Goal: Check status

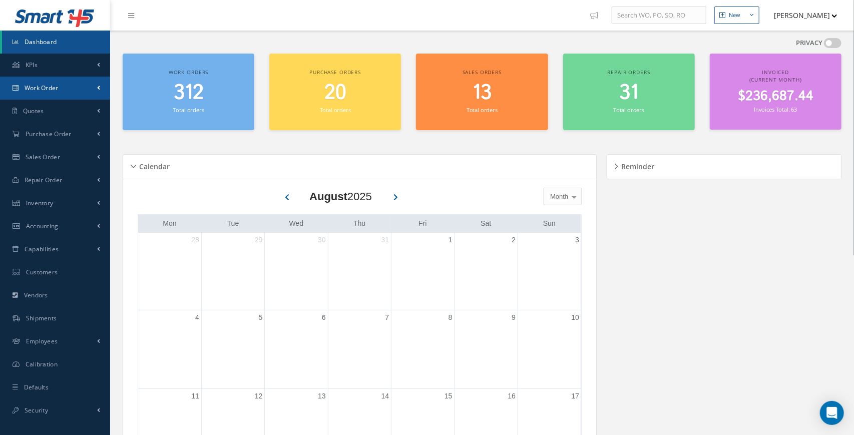
click at [80, 85] on link "Work Order" at bounding box center [55, 88] width 110 height 23
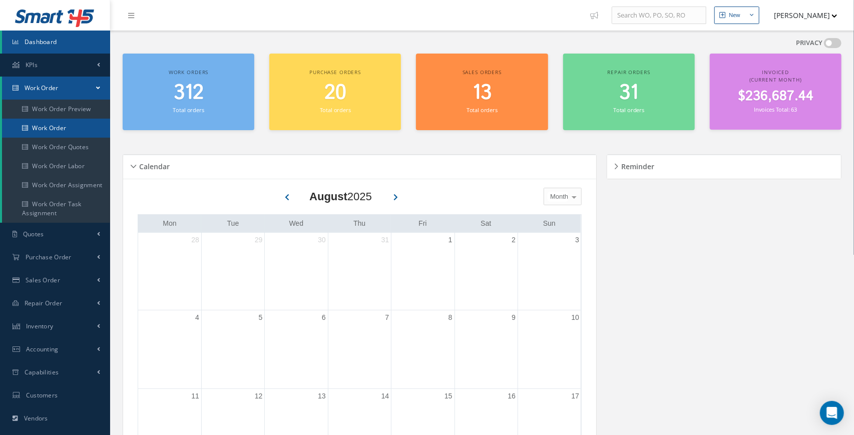
click at [70, 132] on link "Work Order" at bounding box center [56, 128] width 108 height 19
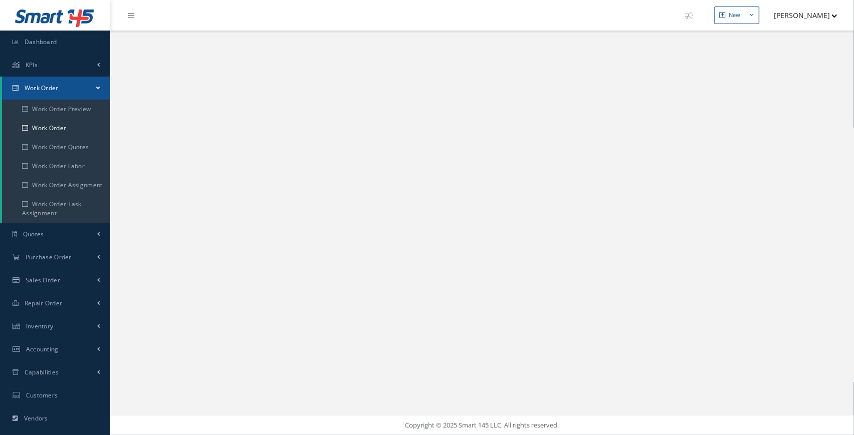
select select "25"
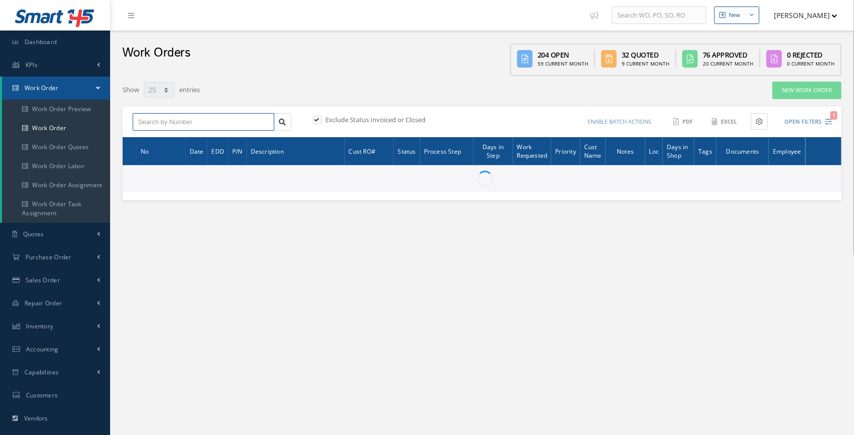
click at [189, 120] on input "text" at bounding box center [204, 122] width 142 height 18
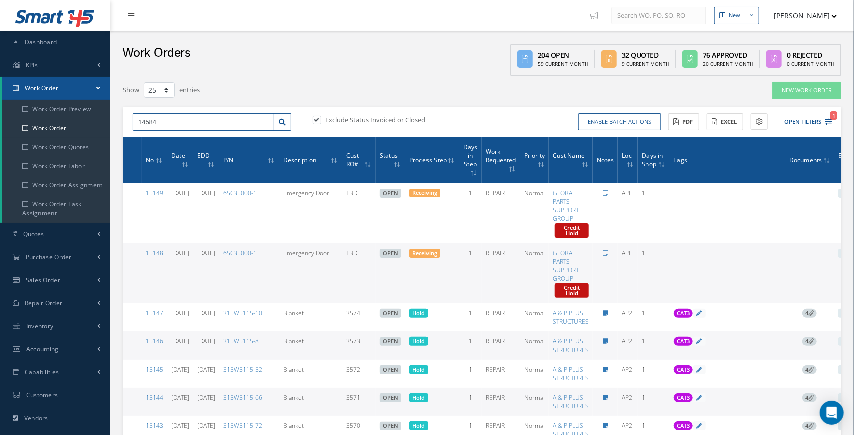
type input "14584"
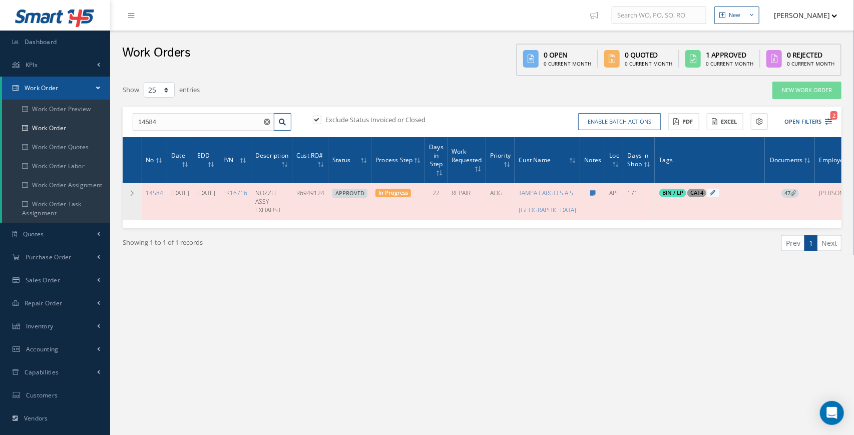
click at [790, 195] on icon at bounding box center [793, 193] width 6 height 6
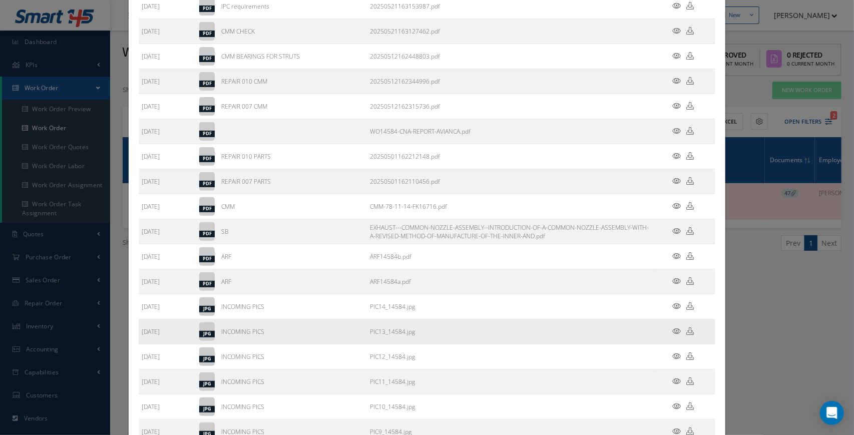
scroll to position [123, 0]
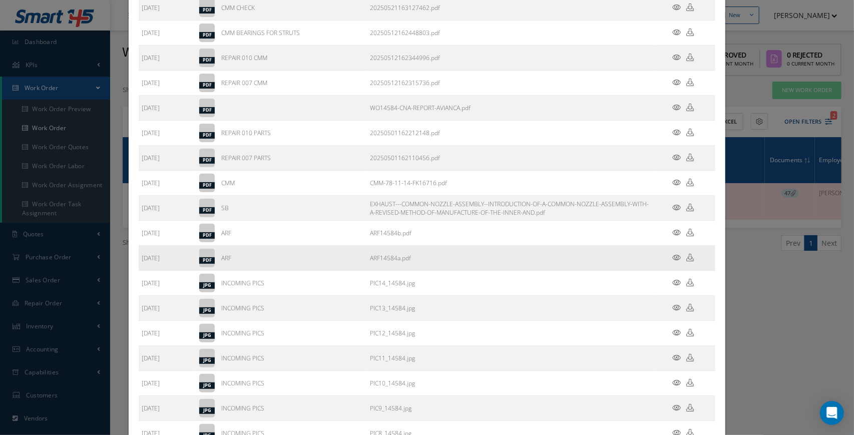
click at [675, 256] on icon at bounding box center [677, 258] width 9 height 8
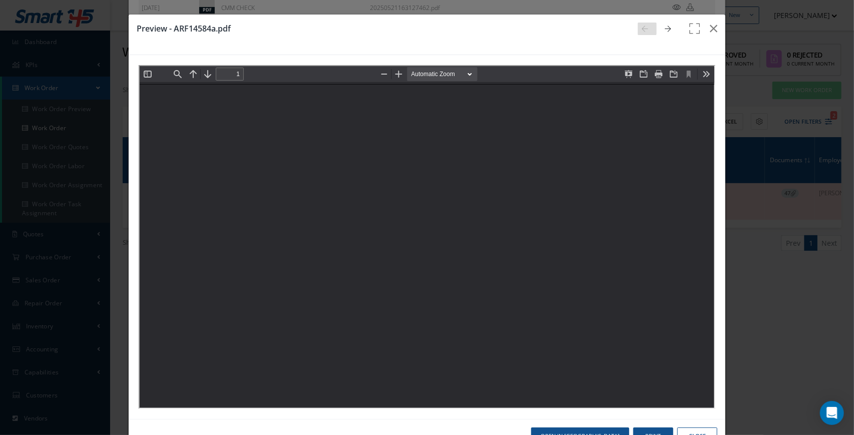
scroll to position [0, 0]
type input "0"
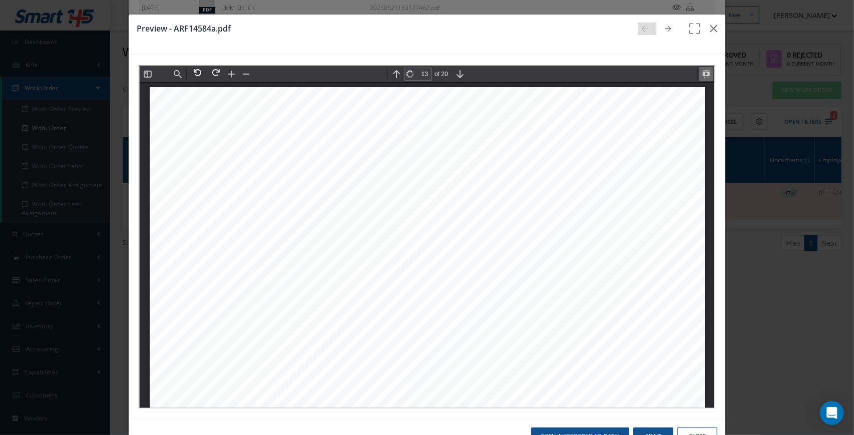
scroll to position [8948, 0]
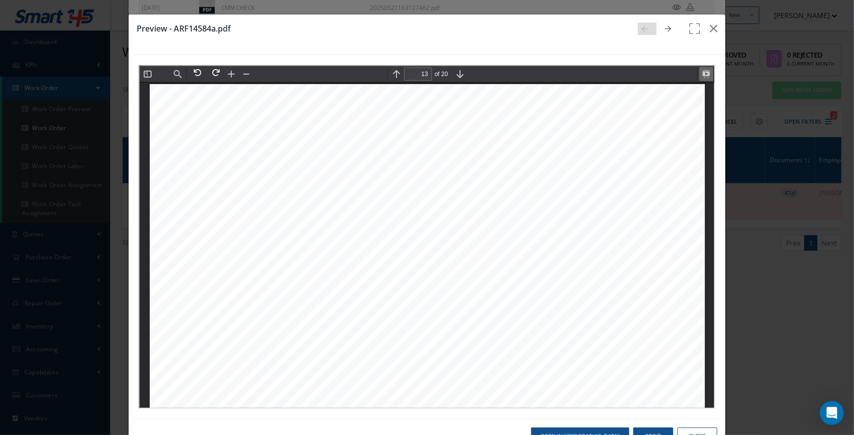
click at [704, 72] on button at bounding box center [705, 73] width 14 height 14
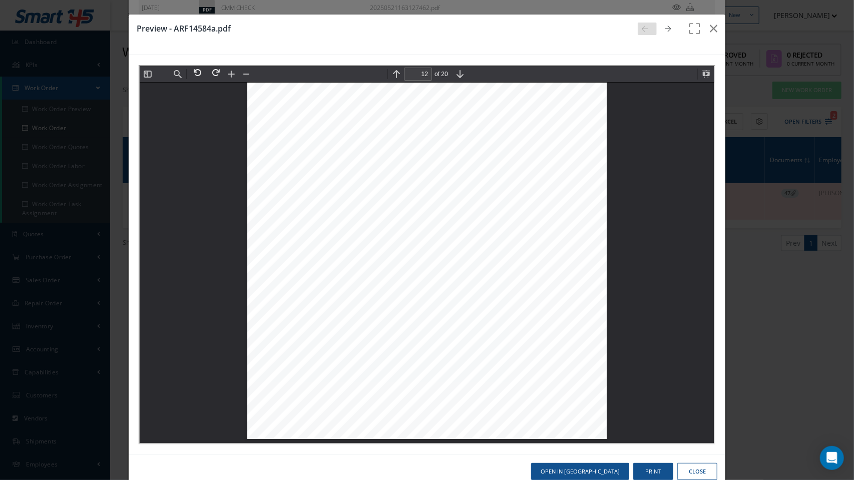
scroll to position [14672, 0]
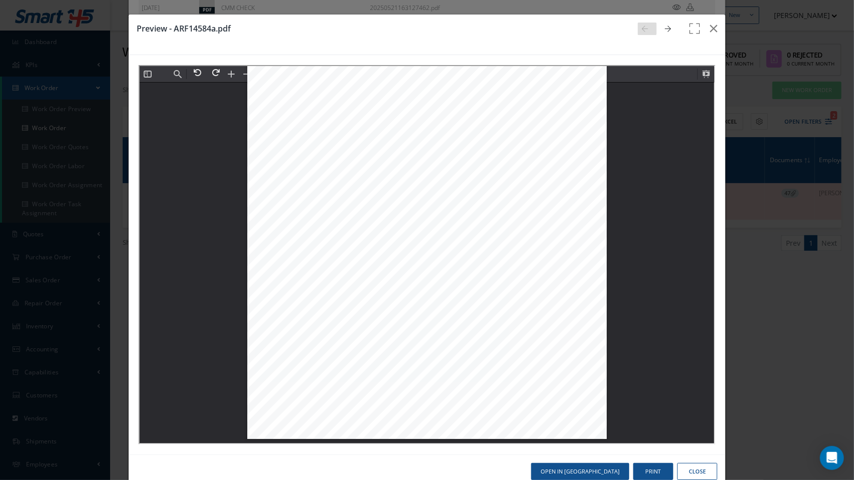
type input "13"
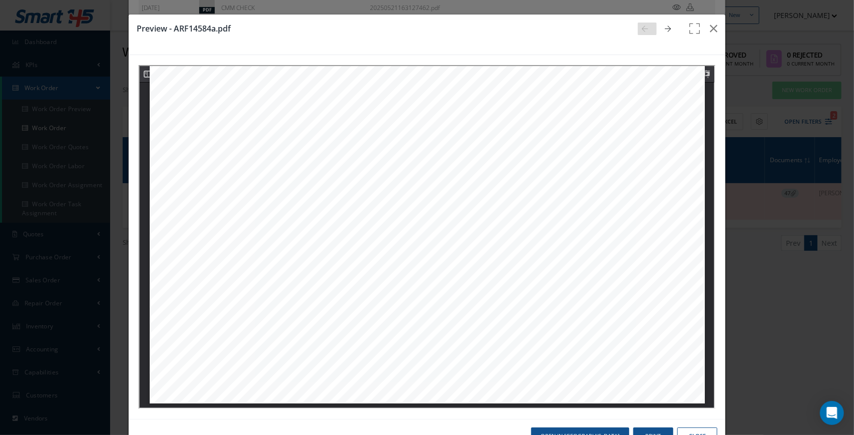
scroll to position [8948, 0]
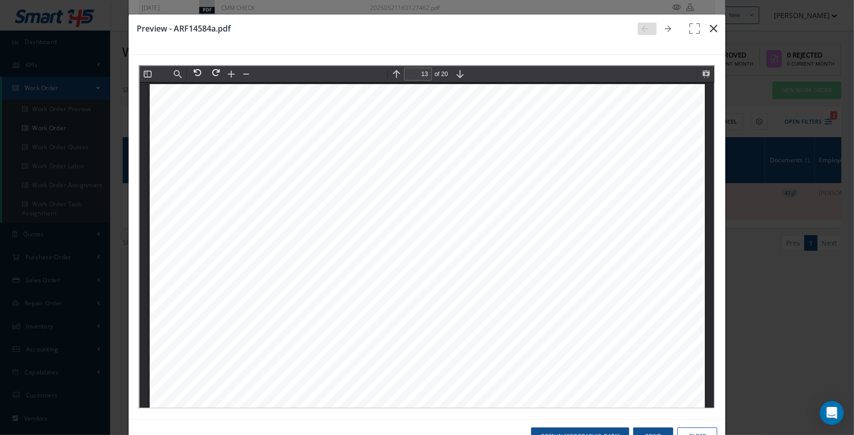
click at [712, 24] on icon "button" at bounding box center [714, 29] width 8 height 12
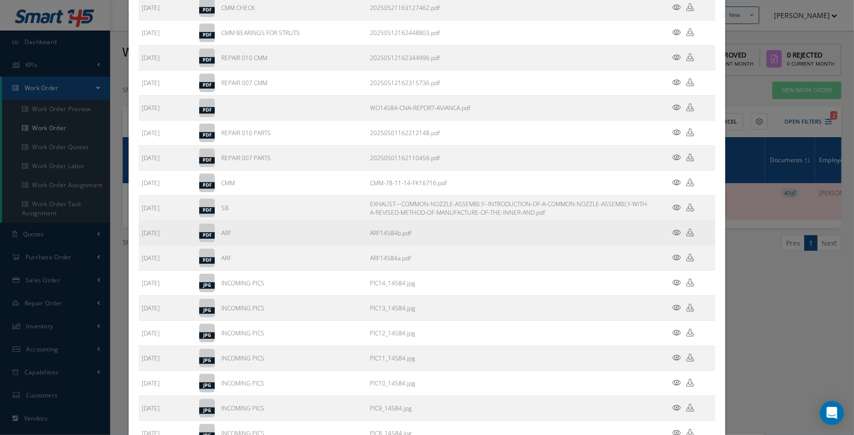
click at [676, 233] on icon at bounding box center [677, 233] width 9 height 8
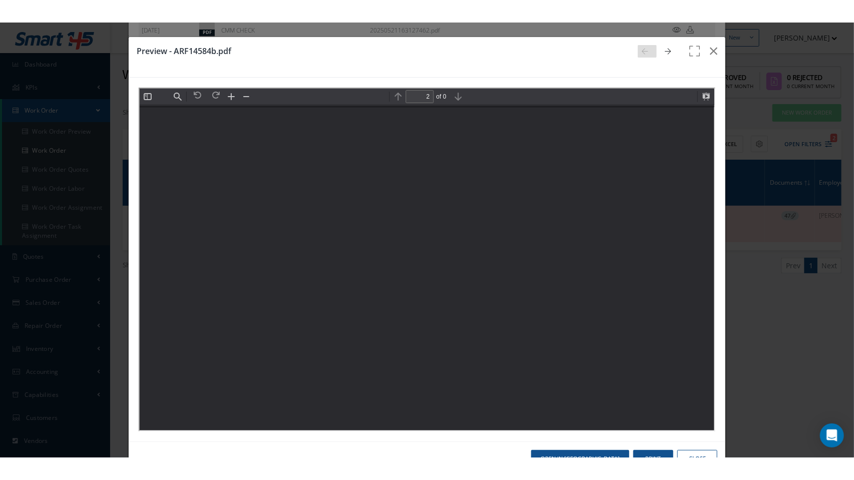
scroll to position [750, 0]
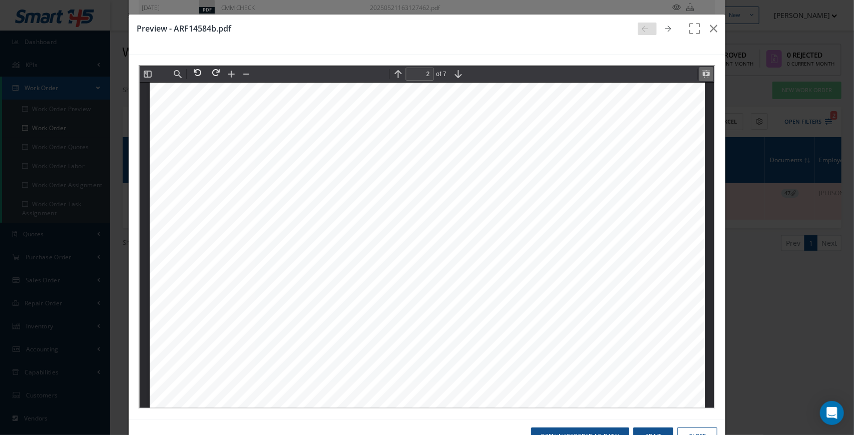
click at [704, 69] on button at bounding box center [705, 73] width 14 height 14
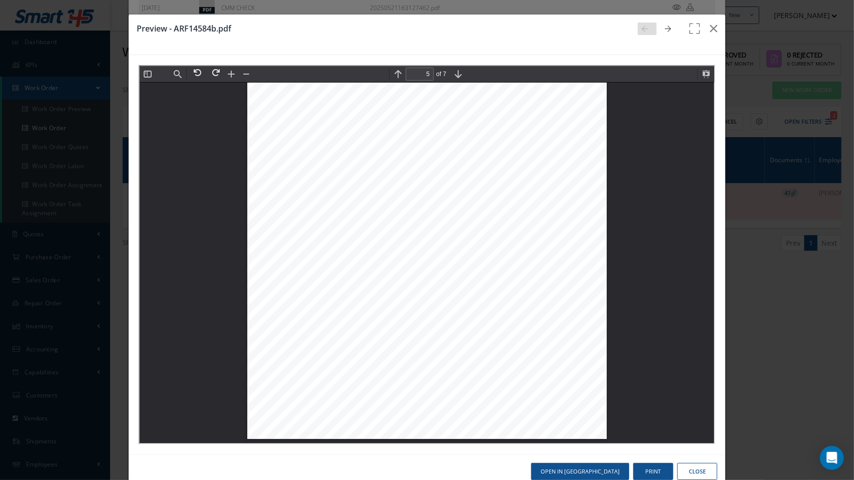
scroll to position [5336, 0]
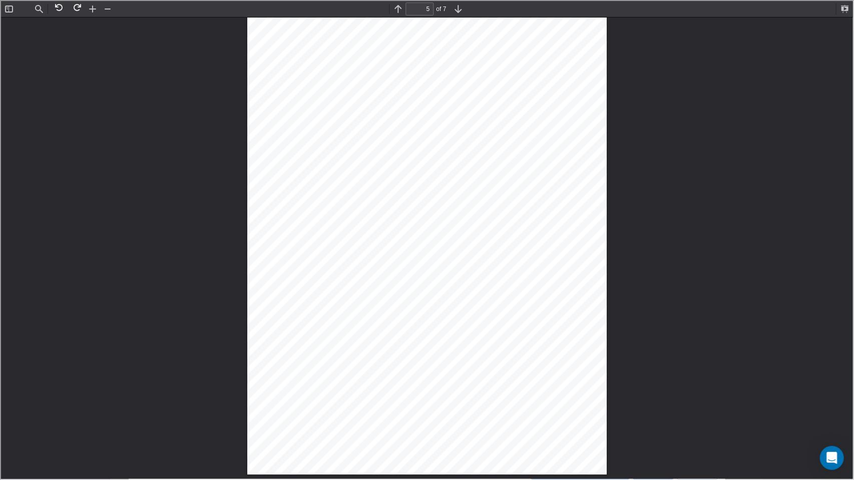
type input "4"
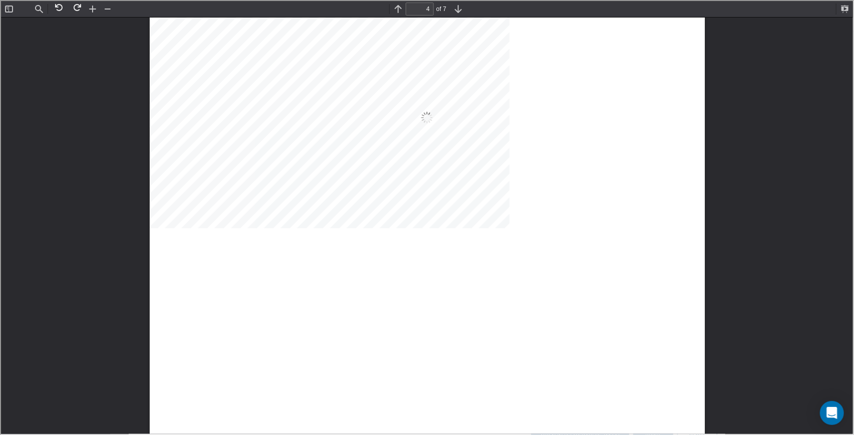
scroll to position [2240, 0]
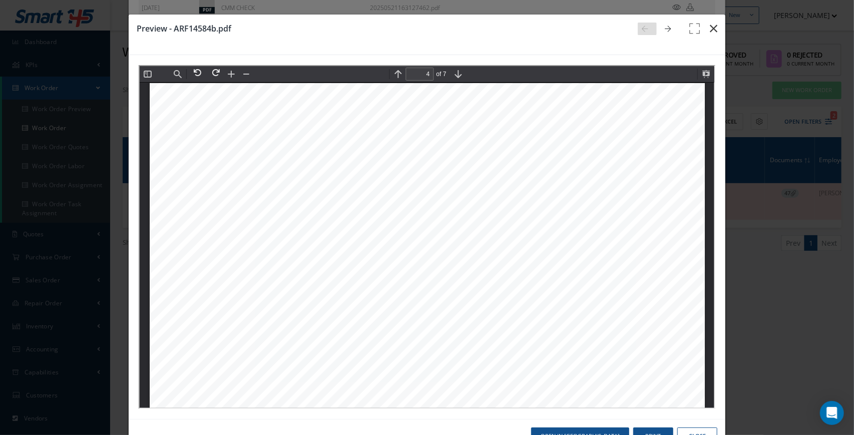
click at [716, 33] on icon "button" at bounding box center [714, 29] width 8 height 12
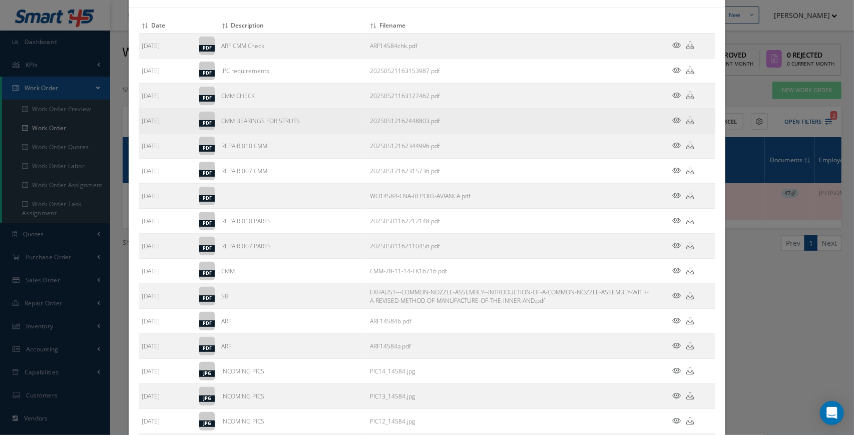
scroll to position [34, 0]
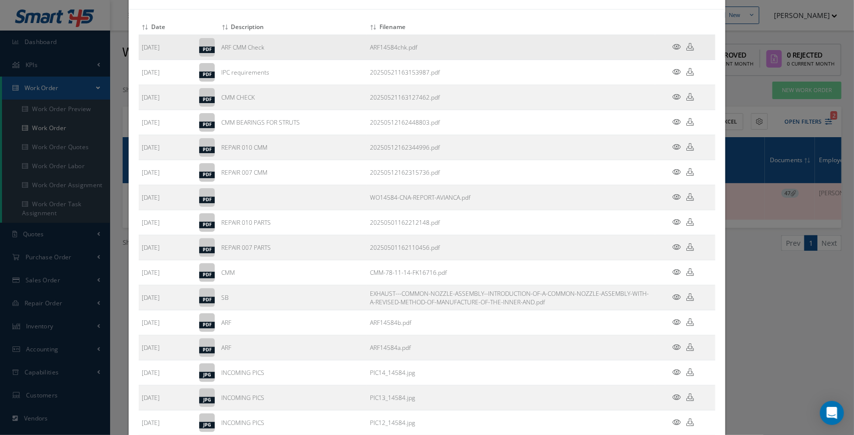
click at [678, 48] on icon at bounding box center [677, 47] width 9 height 8
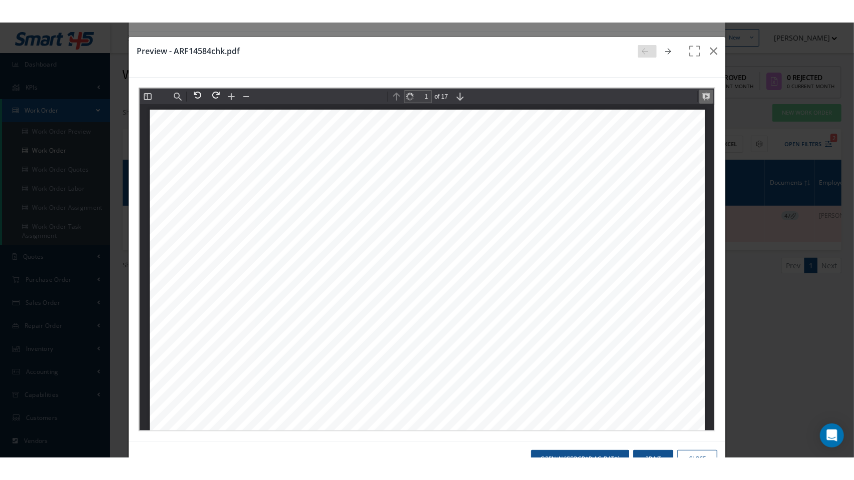
scroll to position [5, 0]
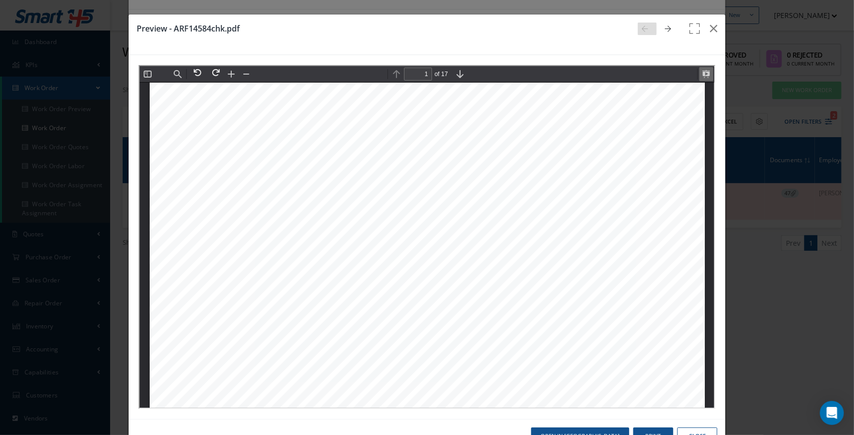
click at [712, 67] on button at bounding box center [705, 73] width 14 height 14
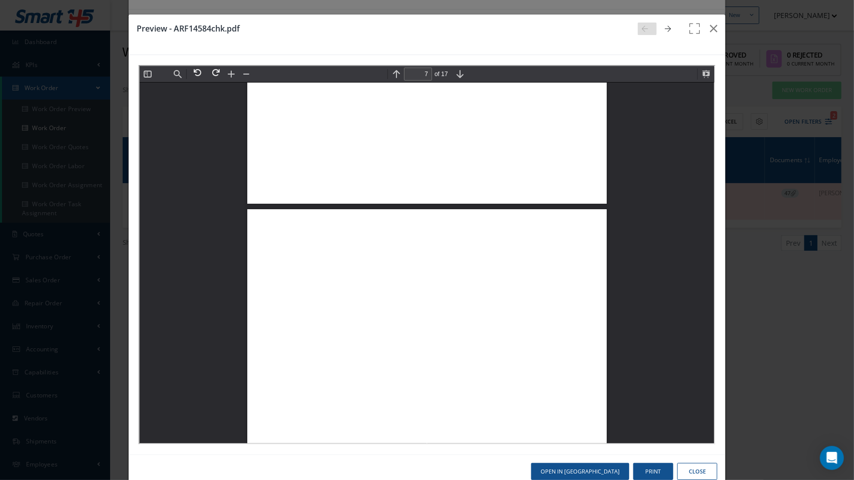
scroll to position [8003, 0]
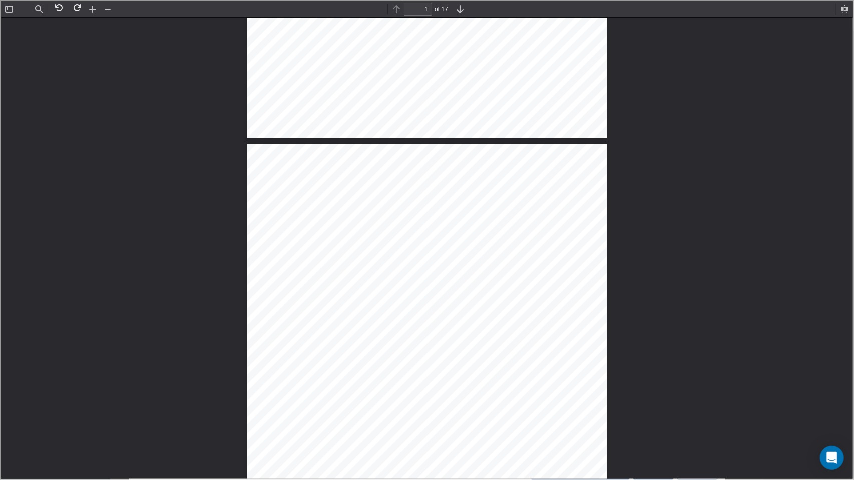
scroll to position [0, 0]
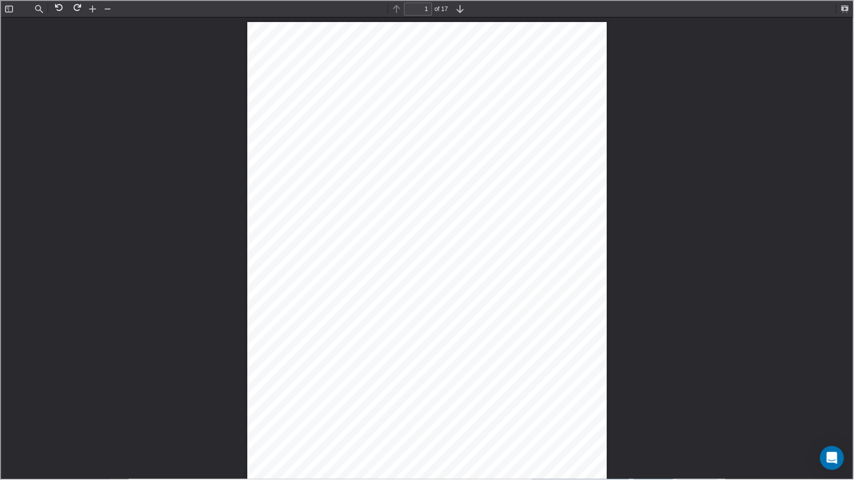
type input "2"
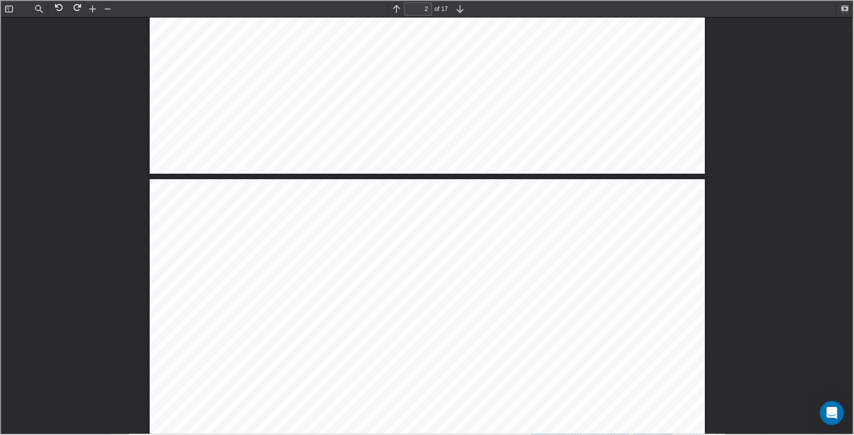
scroll to position [750, 0]
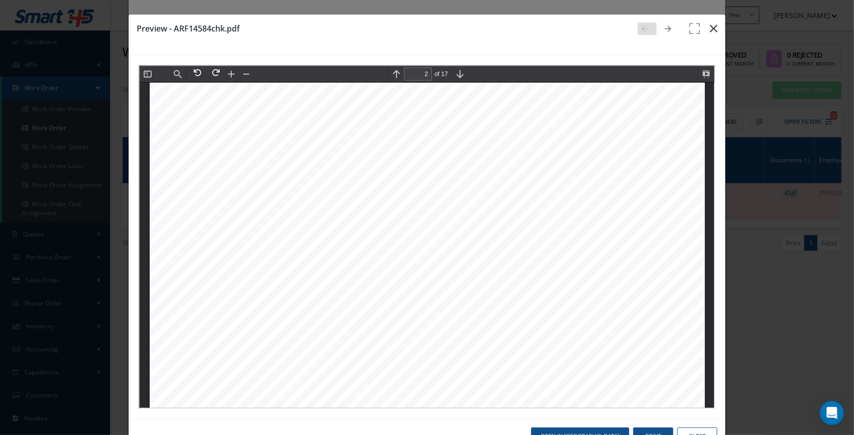
click at [713, 31] on icon "button" at bounding box center [714, 29] width 8 height 12
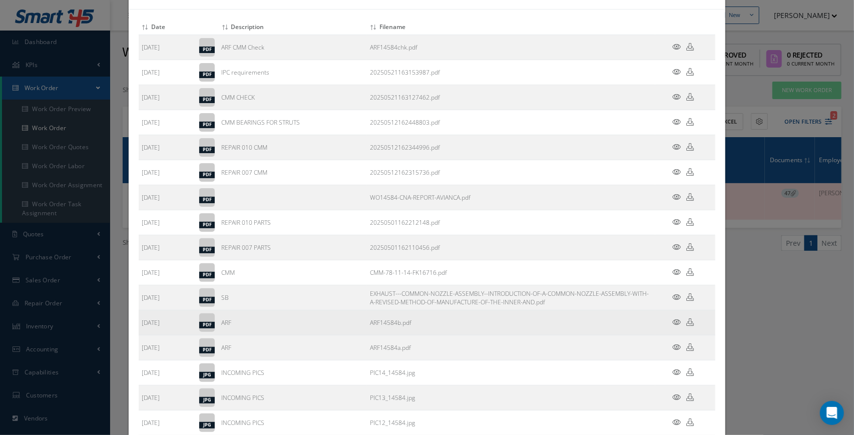
click at [677, 323] on icon at bounding box center [677, 322] width 9 height 8
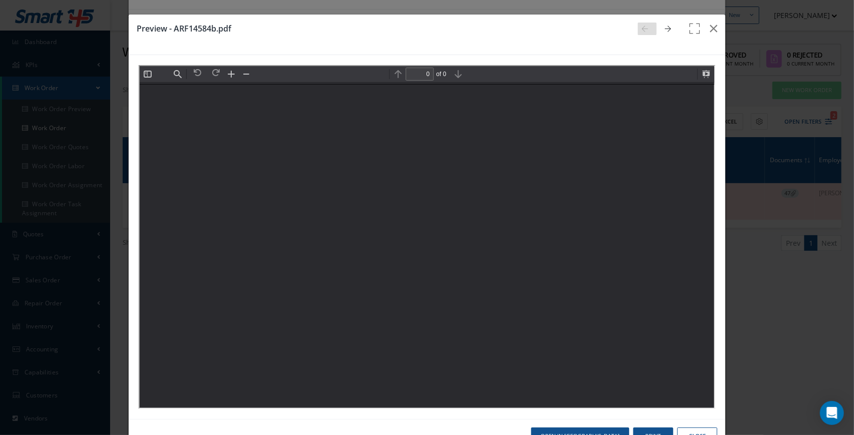
scroll to position [0, 0]
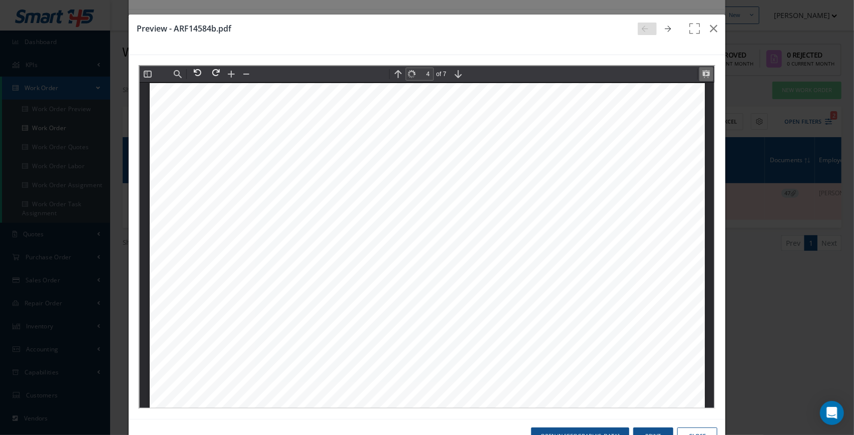
click at [703, 75] on button at bounding box center [705, 73] width 14 height 14
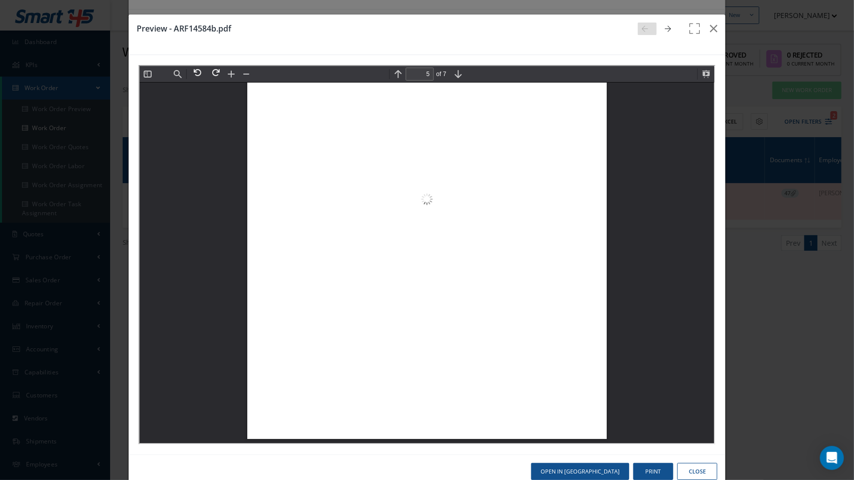
scroll to position [5336, 0]
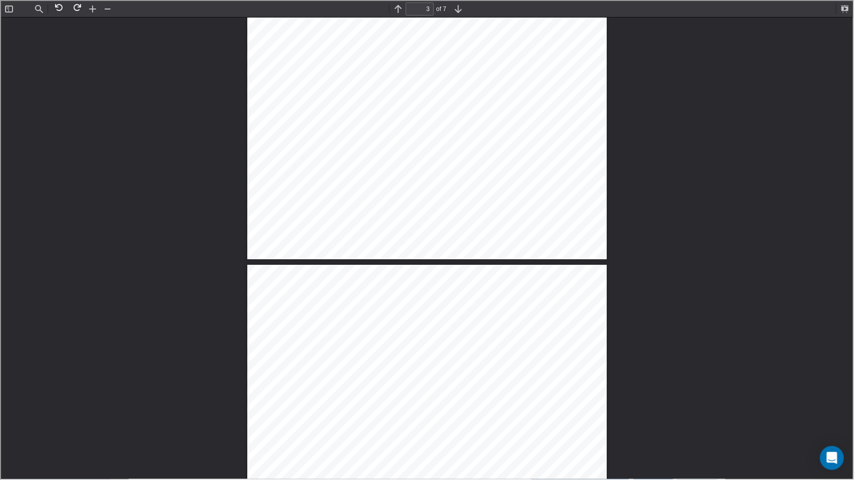
type input "4"
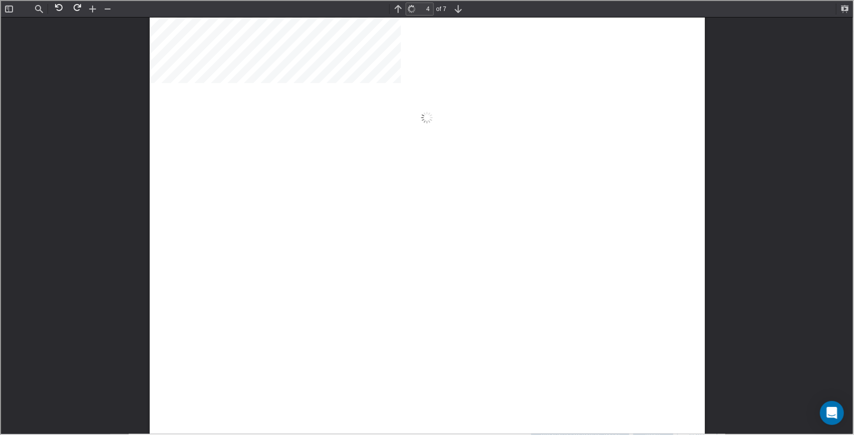
scroll to position [2240, 0]
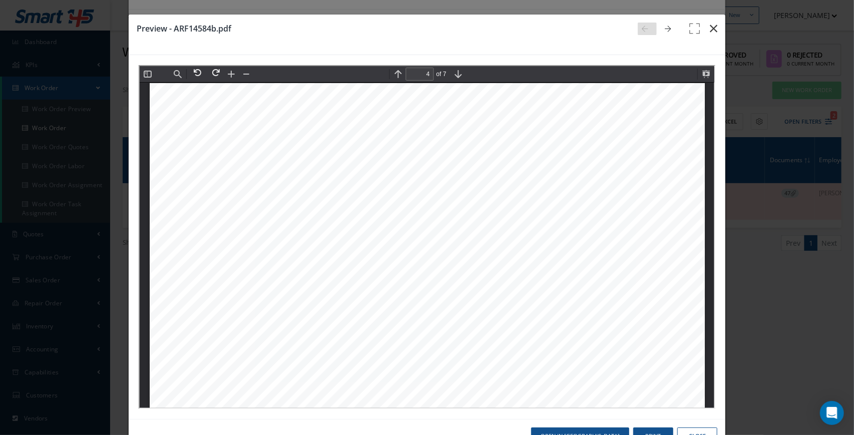
click at [714, 27] on icon "button" at bounding box center [714, 29] width 8 height 12
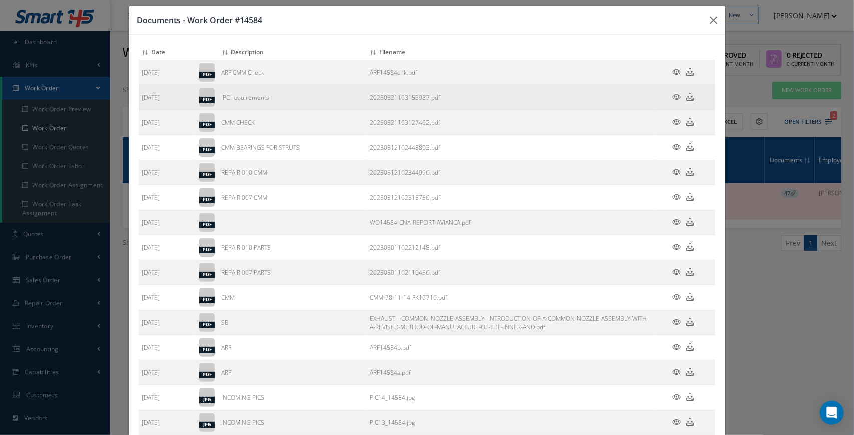
scroll to position [0, 0]
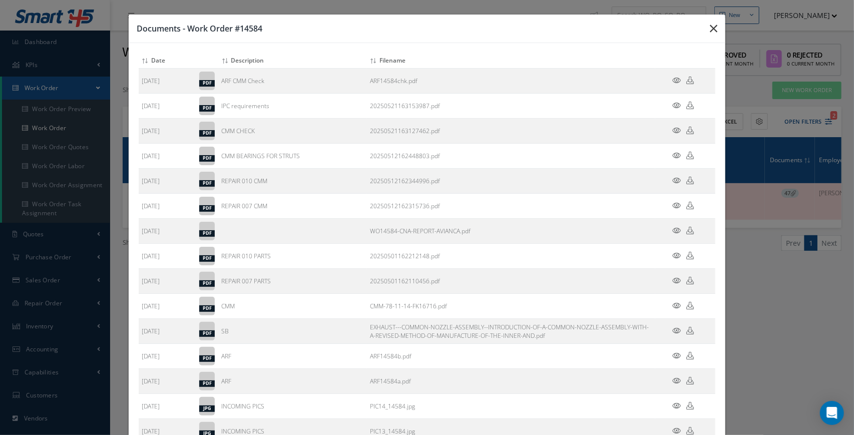
drag, startPoint x: 719, startPoint y: 24, endPoint x: 715, endPoint y: 29, distance: 6.0
click at [0, 0] on button "button" at bounding box center [0, 0] width 0 height 0
